Goal: Navigation & Orientation: Find specific page/section

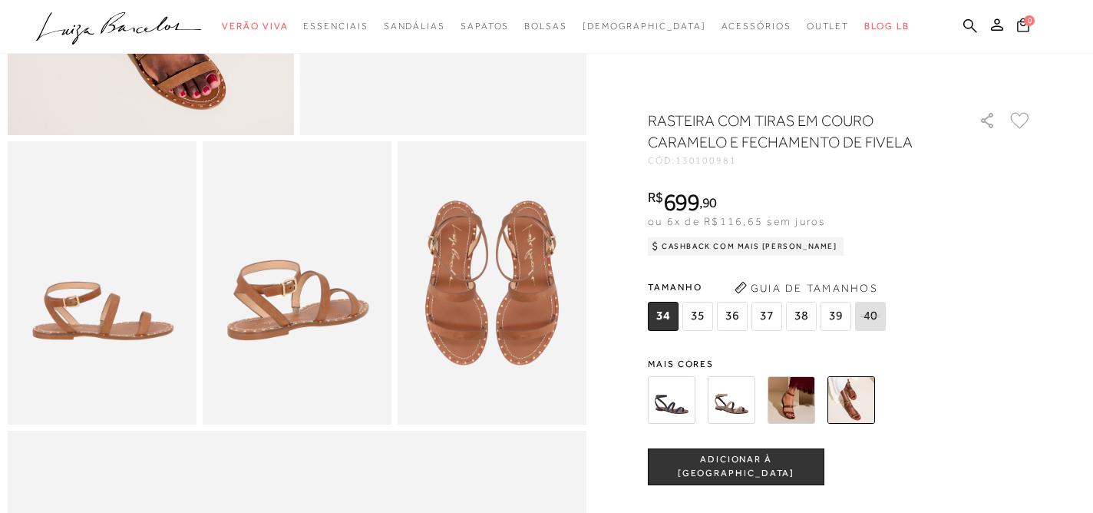
scroll to position [404, 0]
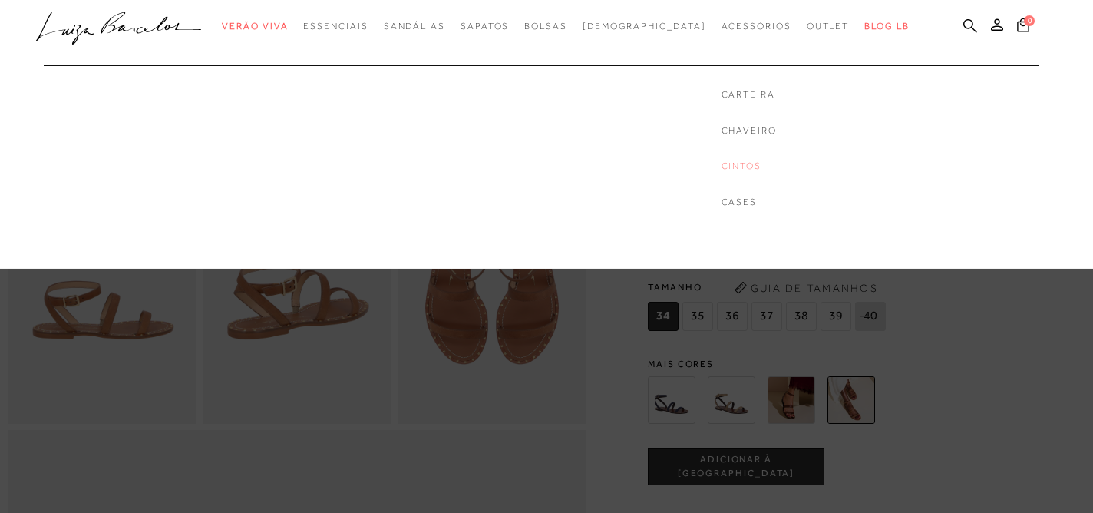
click at [721, 160] on link "Cintos" at bounding box center [748, 166] width 55 height 13
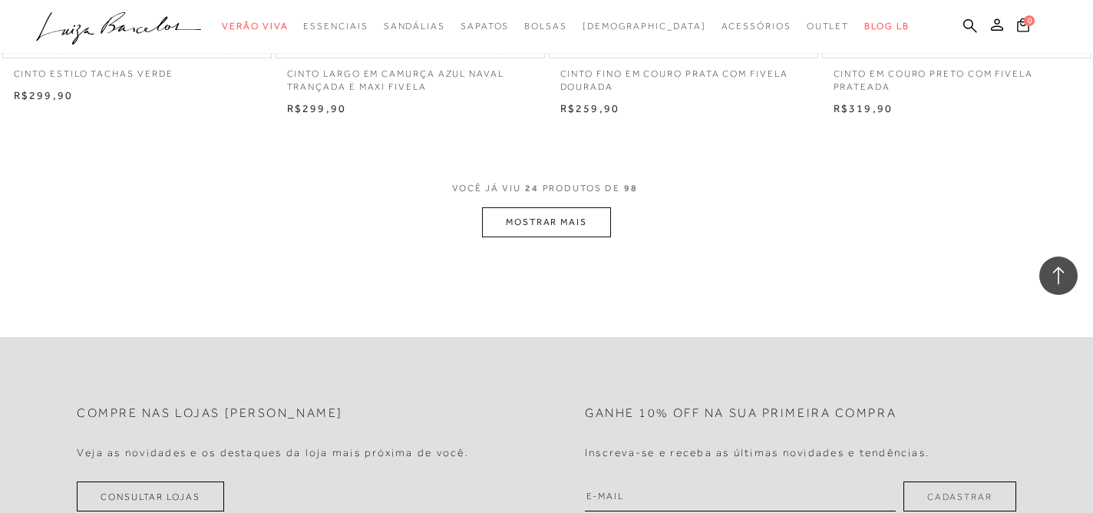
scroll to position [3002, 0]
click at [505, 215] on button "MOSTRAR MAIS" at bounding box center [546, 220] width 129 height 30
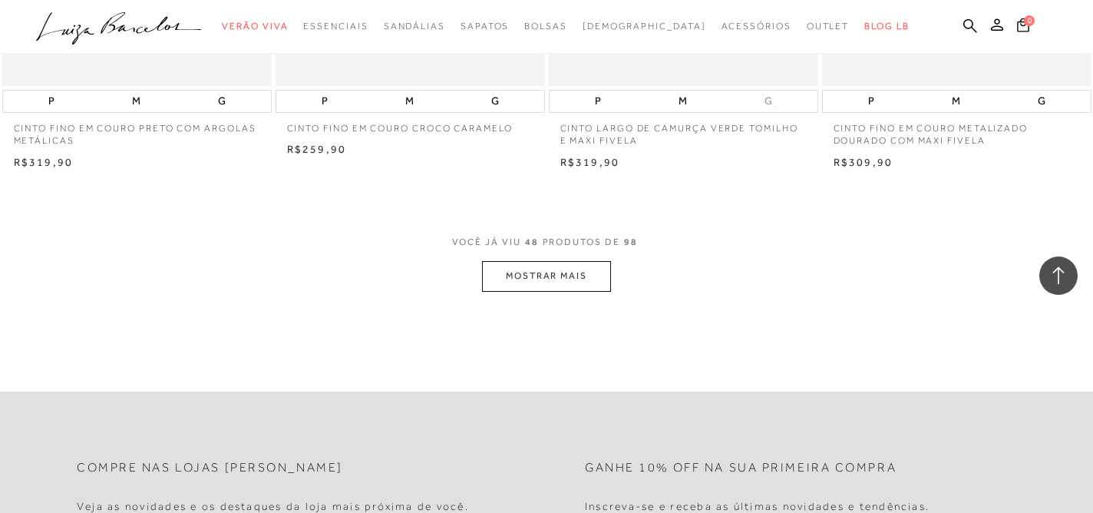
scroll to position [5995, 0]
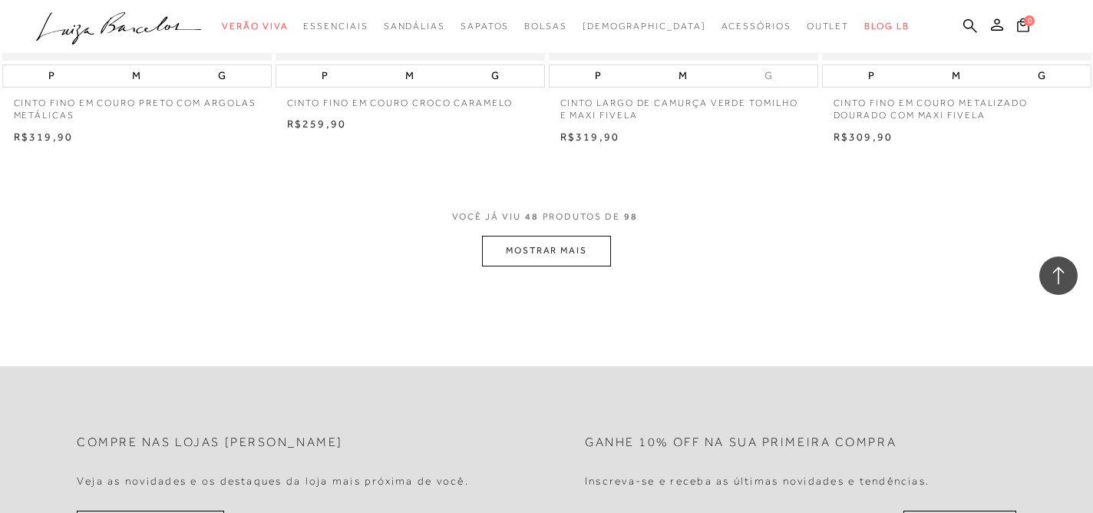
click at [610, 244] on button "MOSTRAR MAIS" at bounding box center [546, 251] width 129 height 30
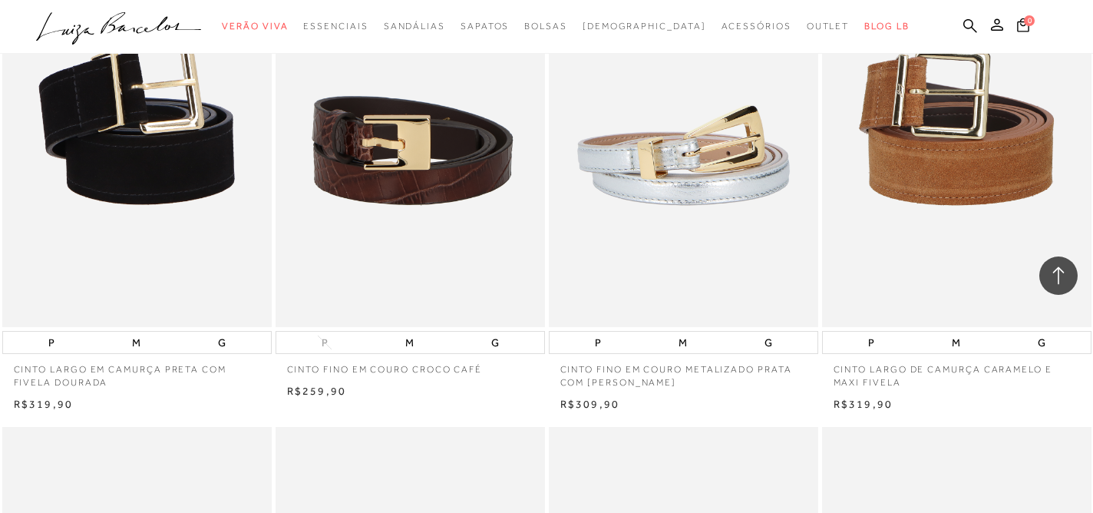
scroll to position [8250, 0]
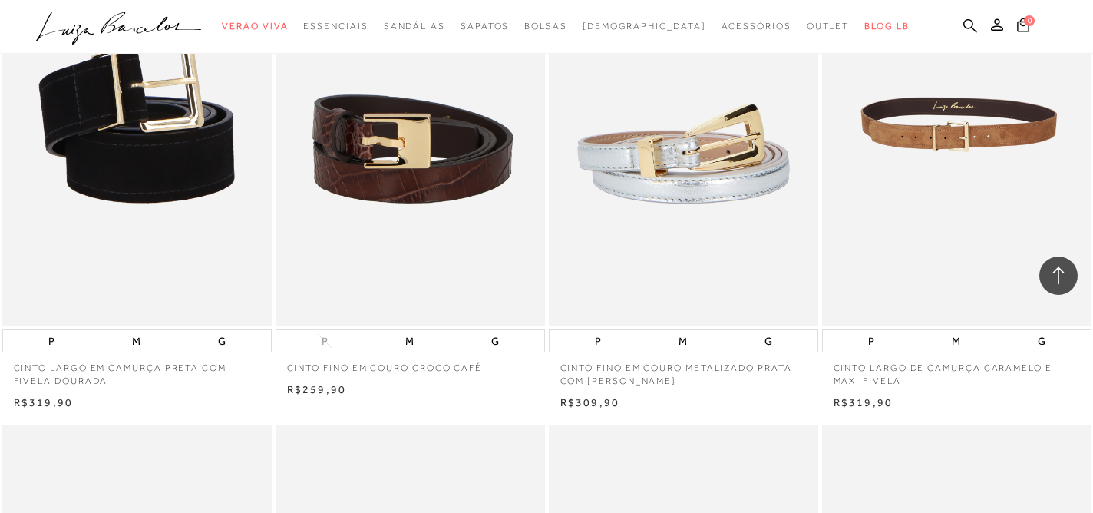
click at [943, 210] on img at bounding box center [958, 124] width 268 height 404
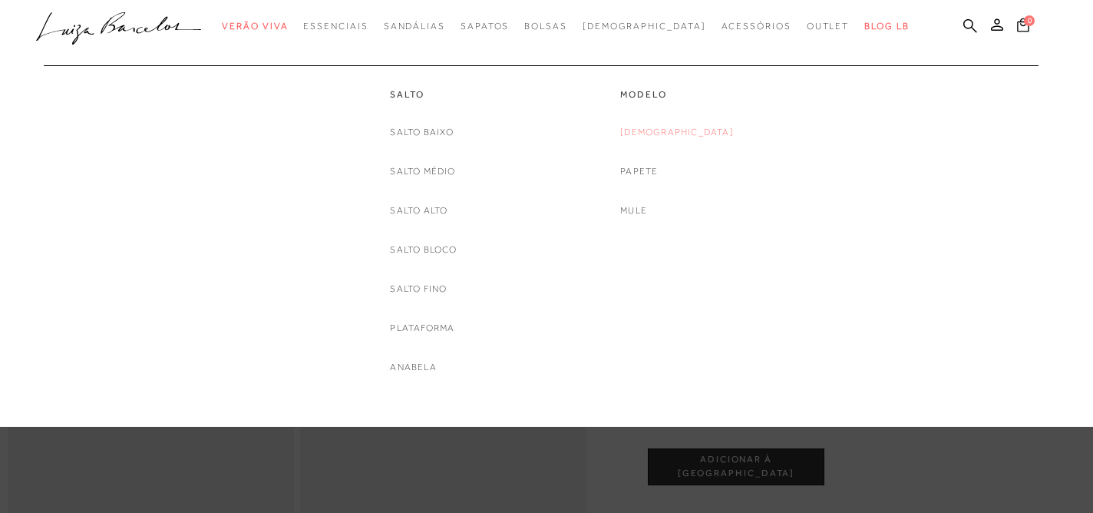
click at [659, 137] on link "[DEMOGRAPHIC_DATA]" at bounding box center [677, 132] width 114 height 16
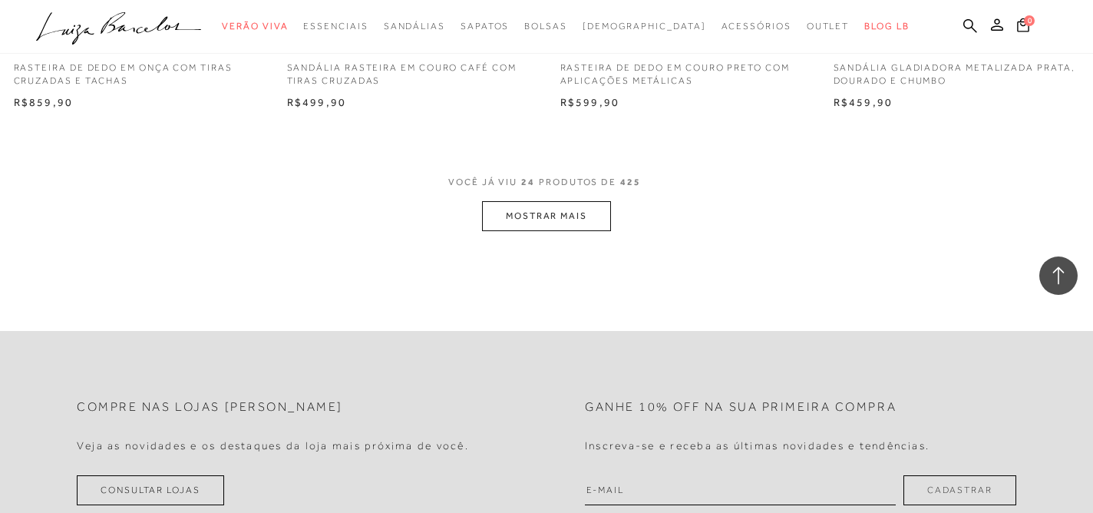
scroll to position [3045, 0]
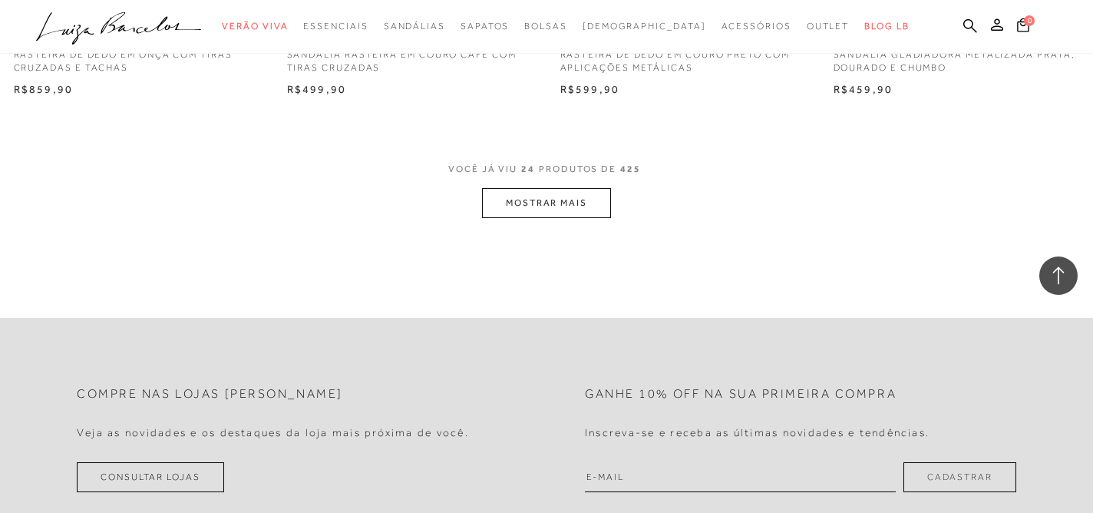
click at [582, 203] on button "MOSTRAR MAIS" at bounding box center [546, 203] width 129 height 30
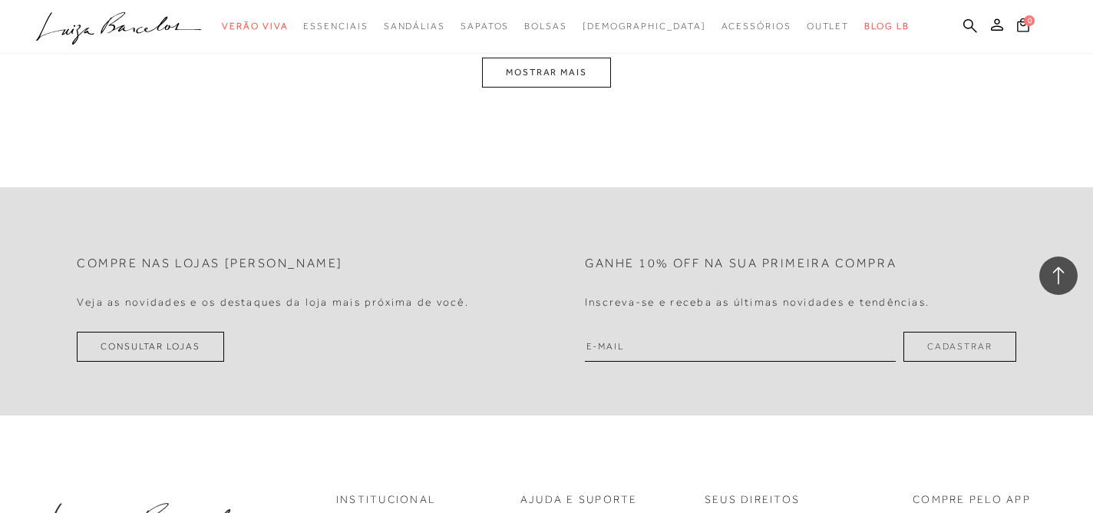
scroll to position [6218, 0]
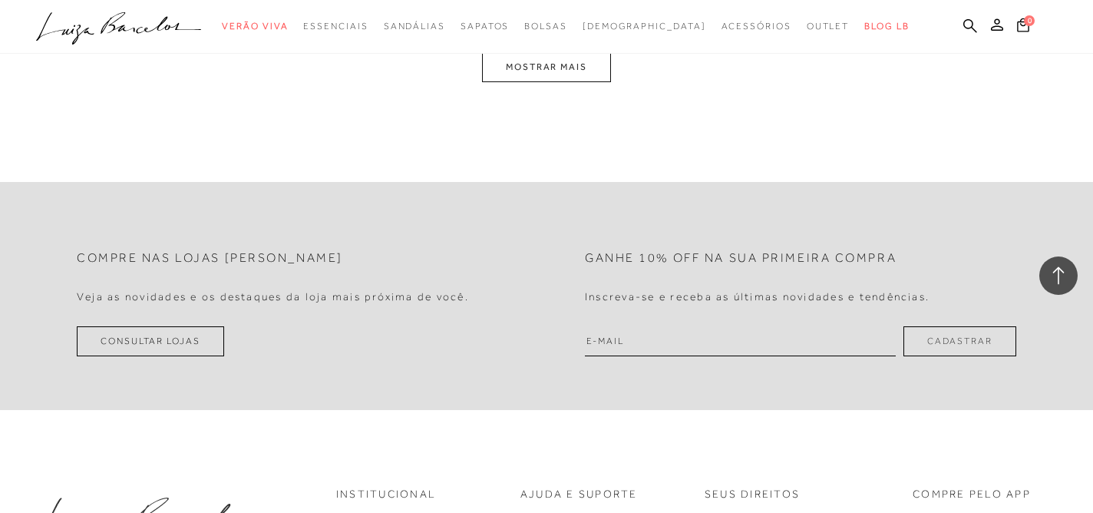
click at [569, 74] on button "MOSTRAR MAIS" at bounding box center [546, 67] width 129 height 30
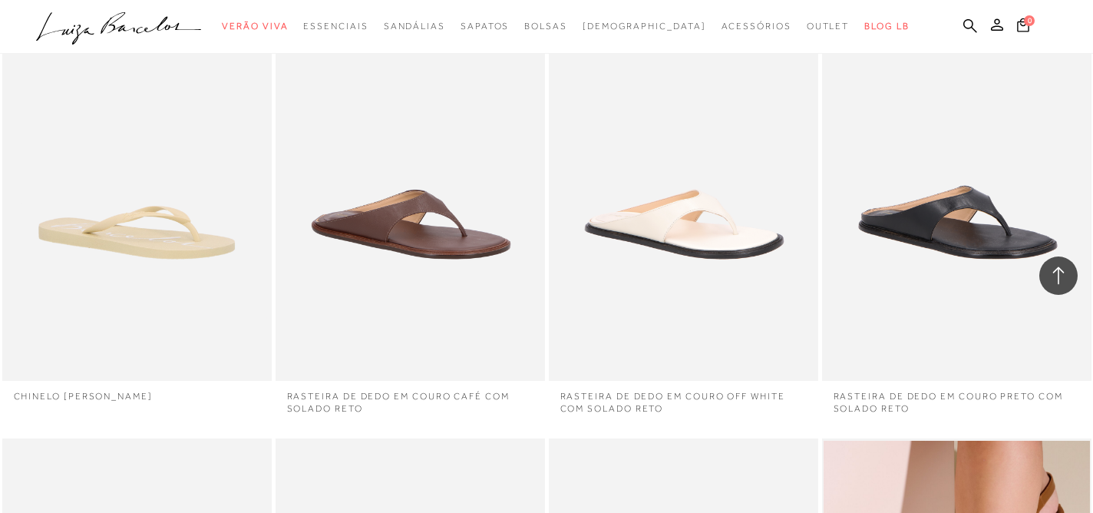
scroll to position [9268, 0]
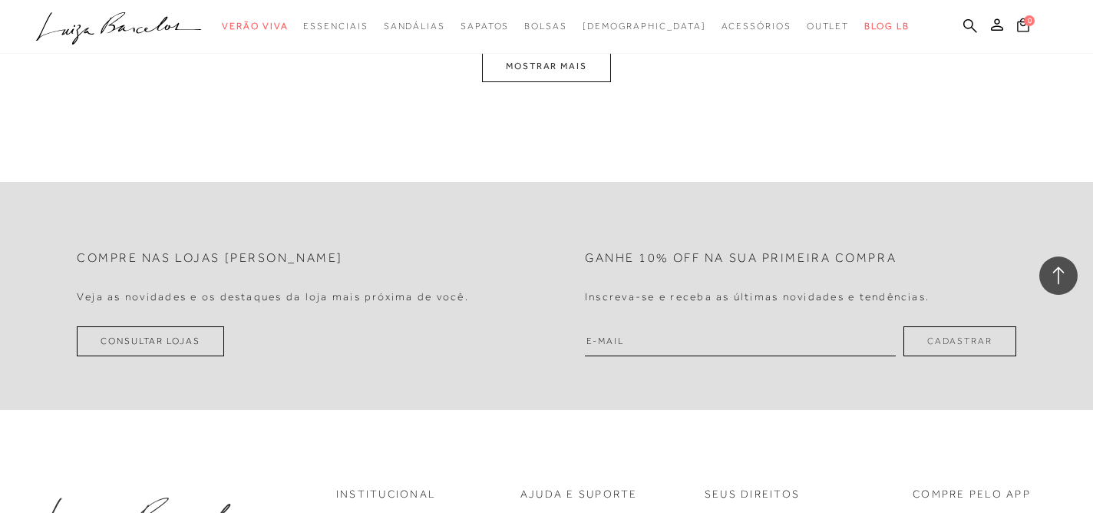
click at [570, 71] on button "MOSTRAR MAIS" at bounding box center [546, 66] width 129 height 30
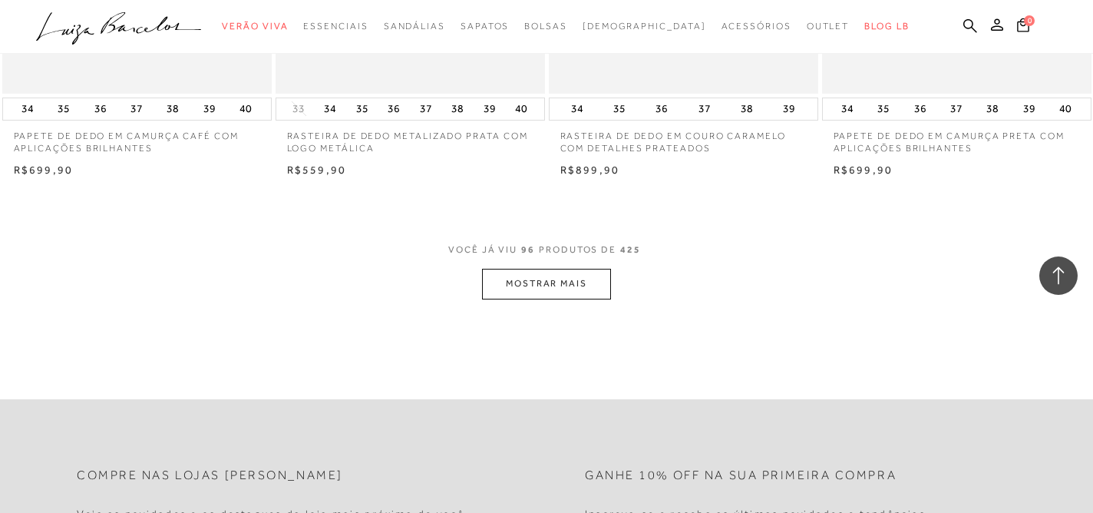
scroll to position [11962, 0]
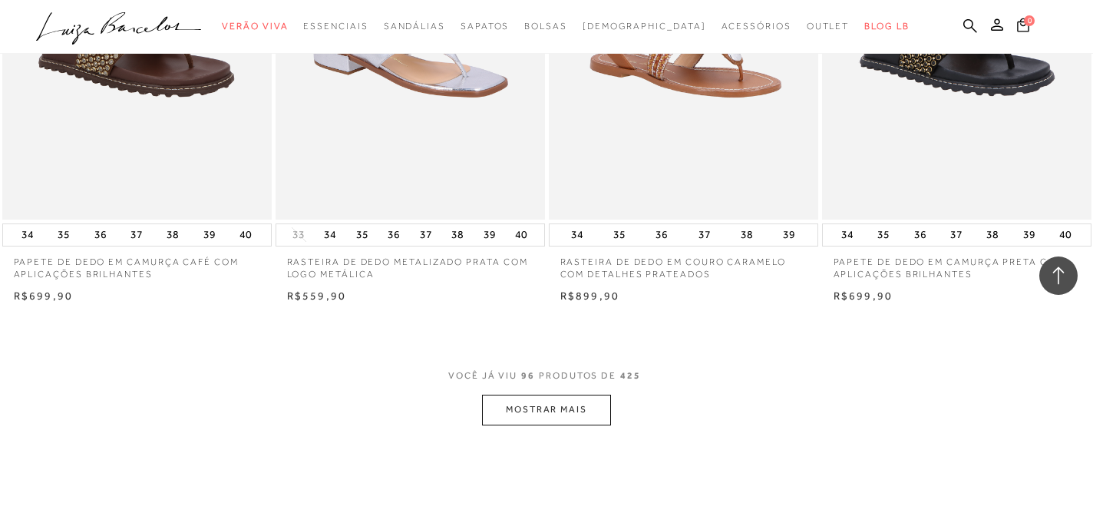
click at [519, 399] on button "MOSTRAR MAIS" at bounding box center [546, 410] width 129 height 30
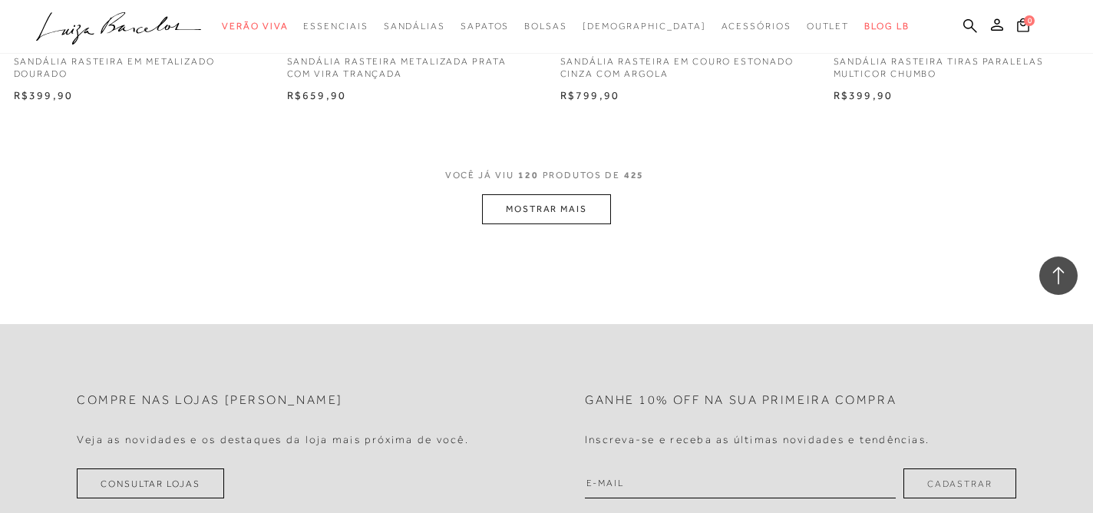
scroll to position [15188, 0]
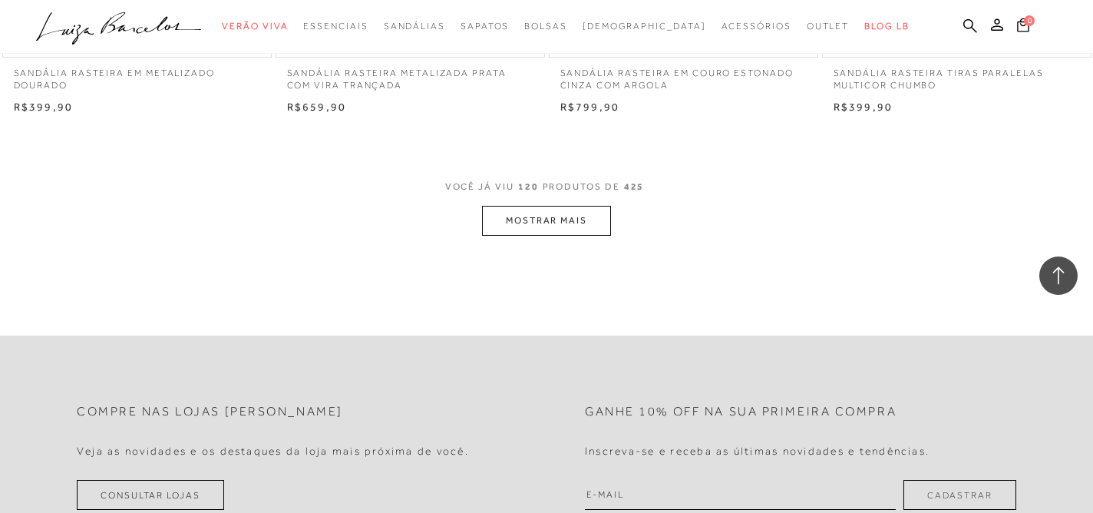
click at [566, 206] on button "MOSTRAR MAIS" at bounding box center [546, 221] width 129 height 30
